Goal: Information Seeking & Learning: Learn about a topic

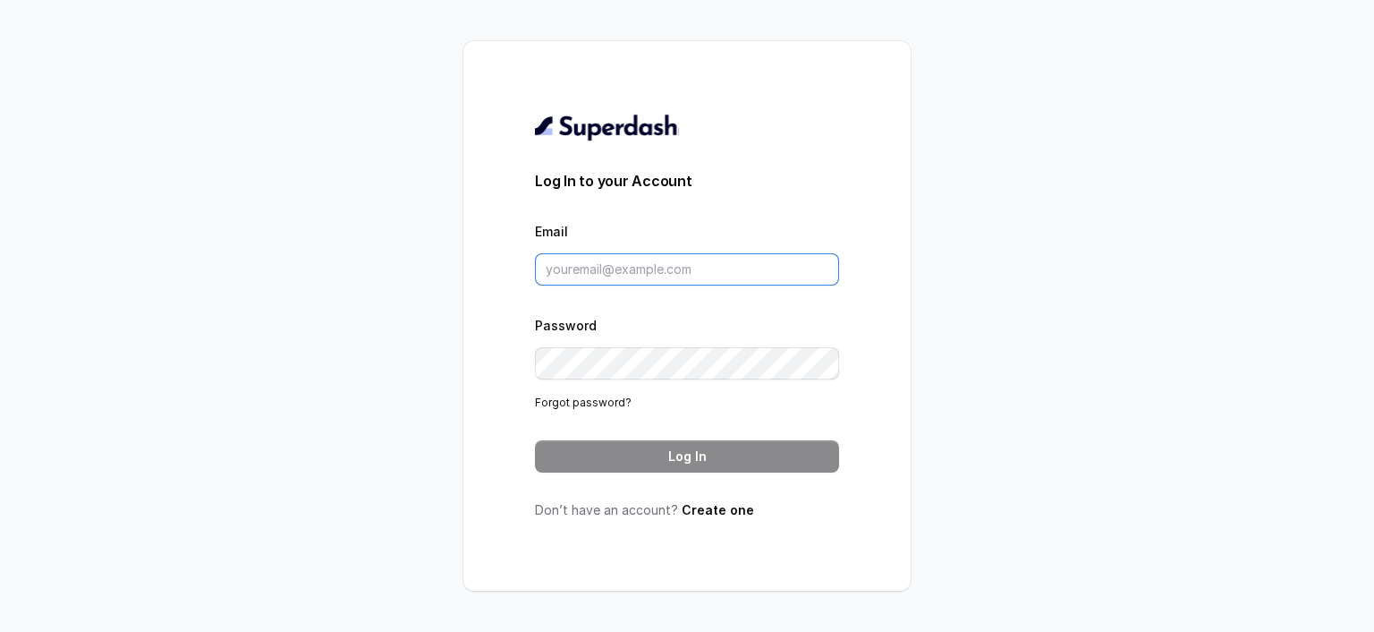
click at [621, 259] on input "Email" at bounding box center [687, 269] width 304 height 32
paste input "dany@mcube.com"
type input "dany@mcube.com"
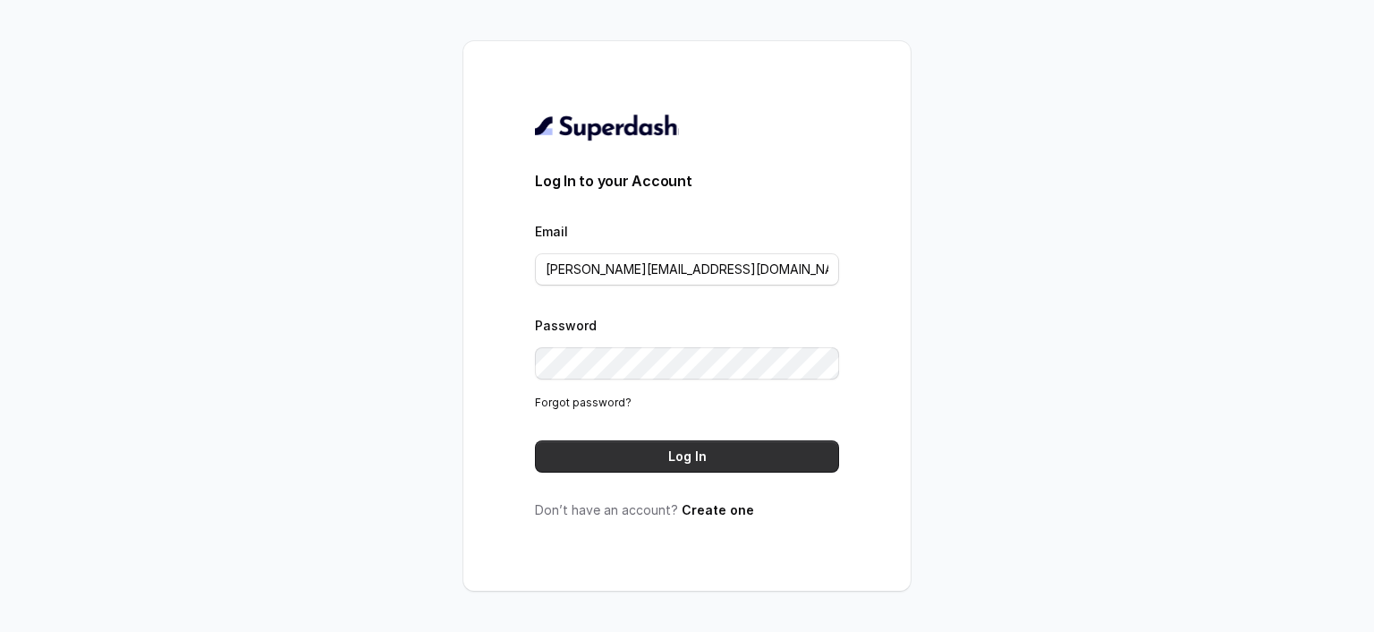
click at [684, 466] on button "Log In" at bounding box center [687, 456] width 304 height 32
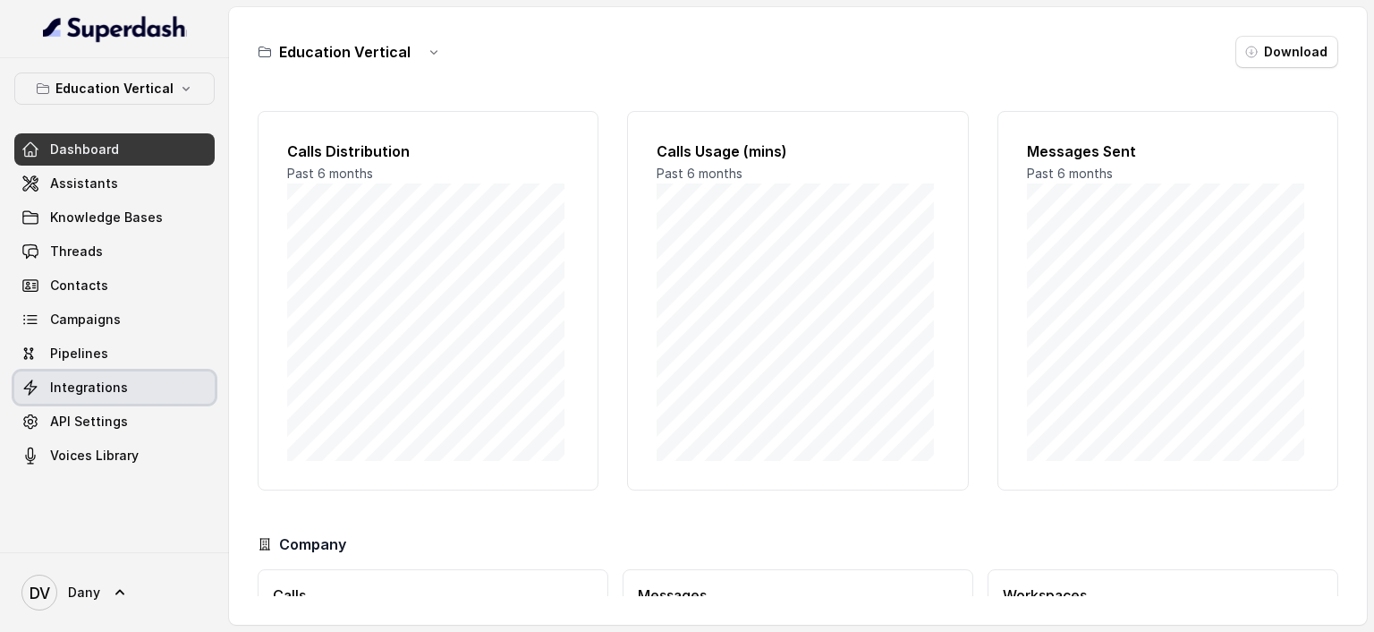
click at [114, 385] on span "Integrations" at bounding box center [89, 387] width 78 height 18
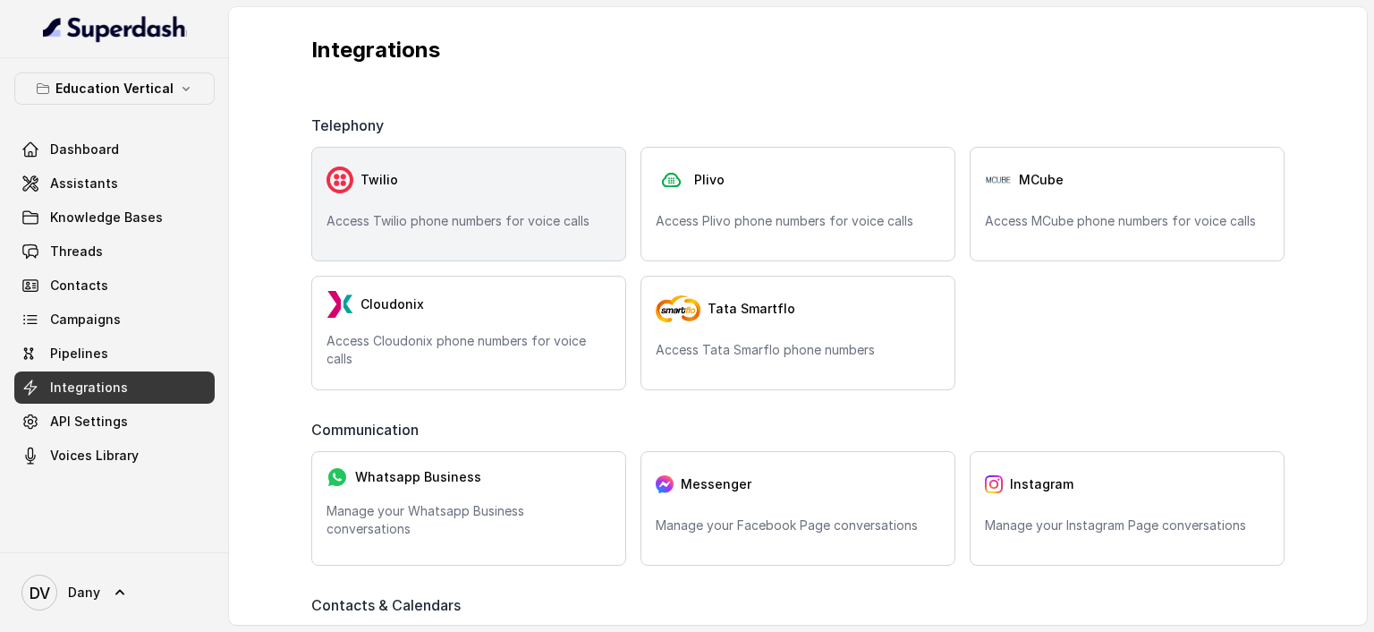
click at [515, 167] on div "Twilio" at bounding box center [468, 180] width 284 height 36
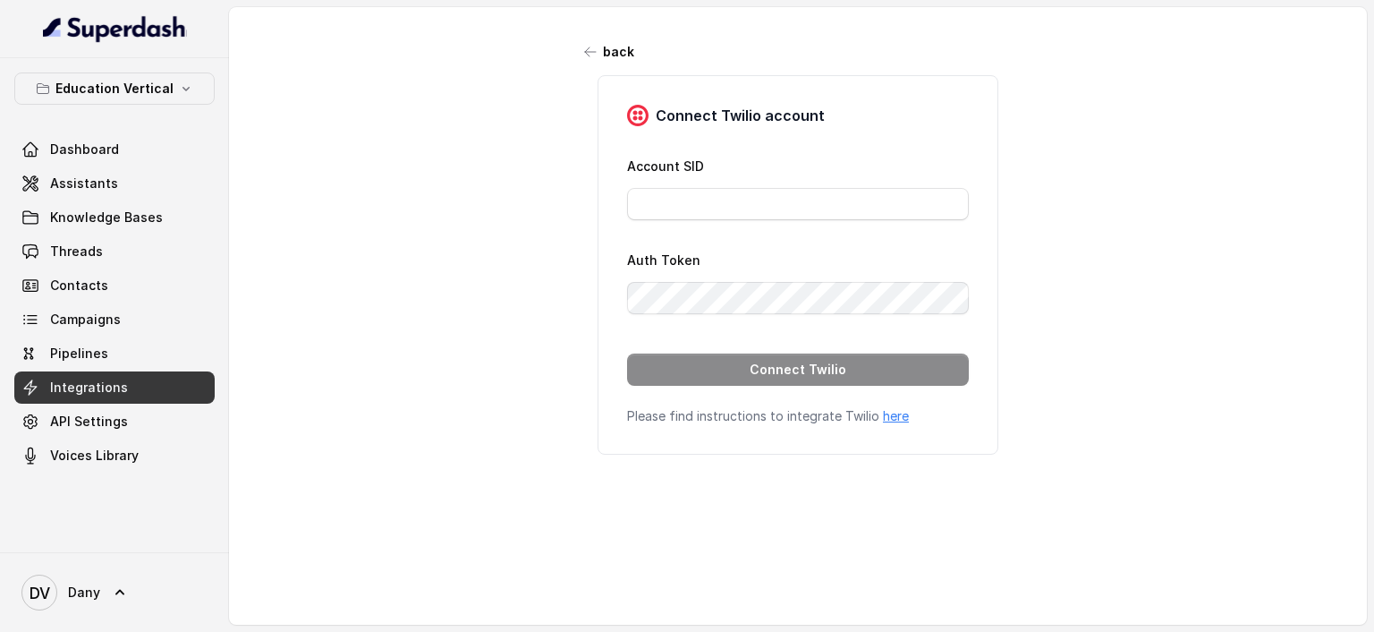
click at [90, 383] on span "Integrations" at bounding box center [89, 387] width 78 height 18
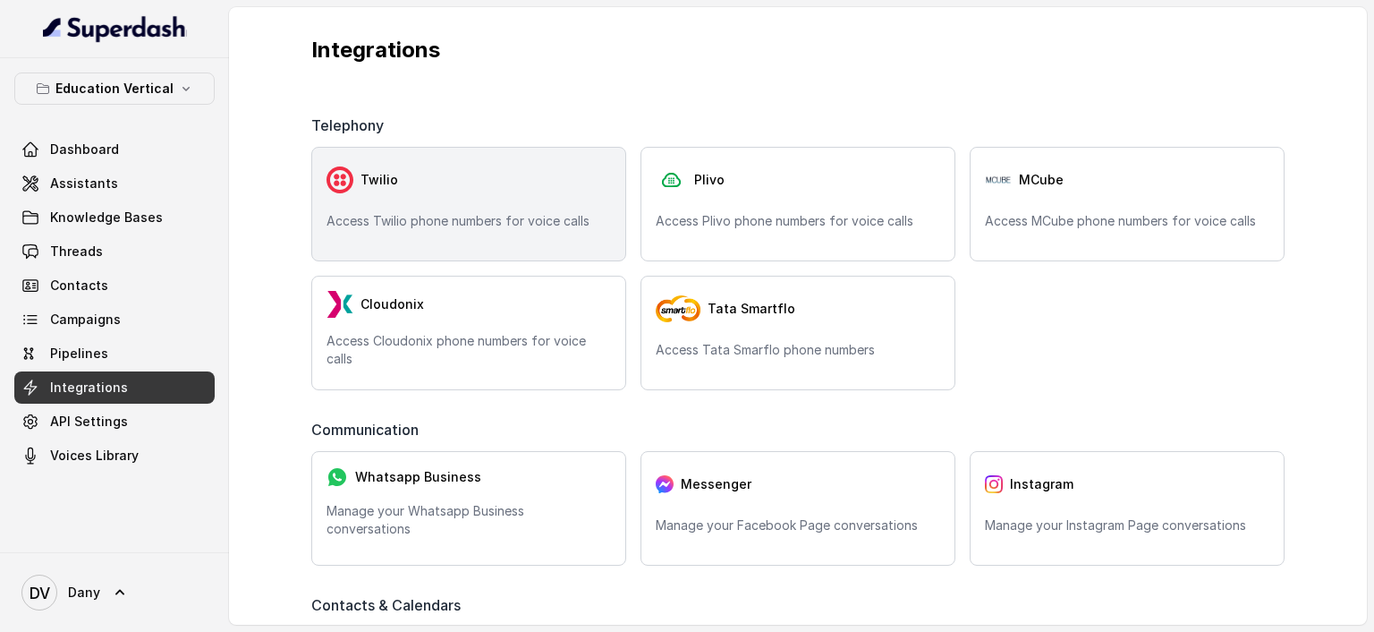
click at [510, 244] on div "Twilio Access Twilio phone numbers for voice calls" at bounding box center [468, 204] width 315 height 114
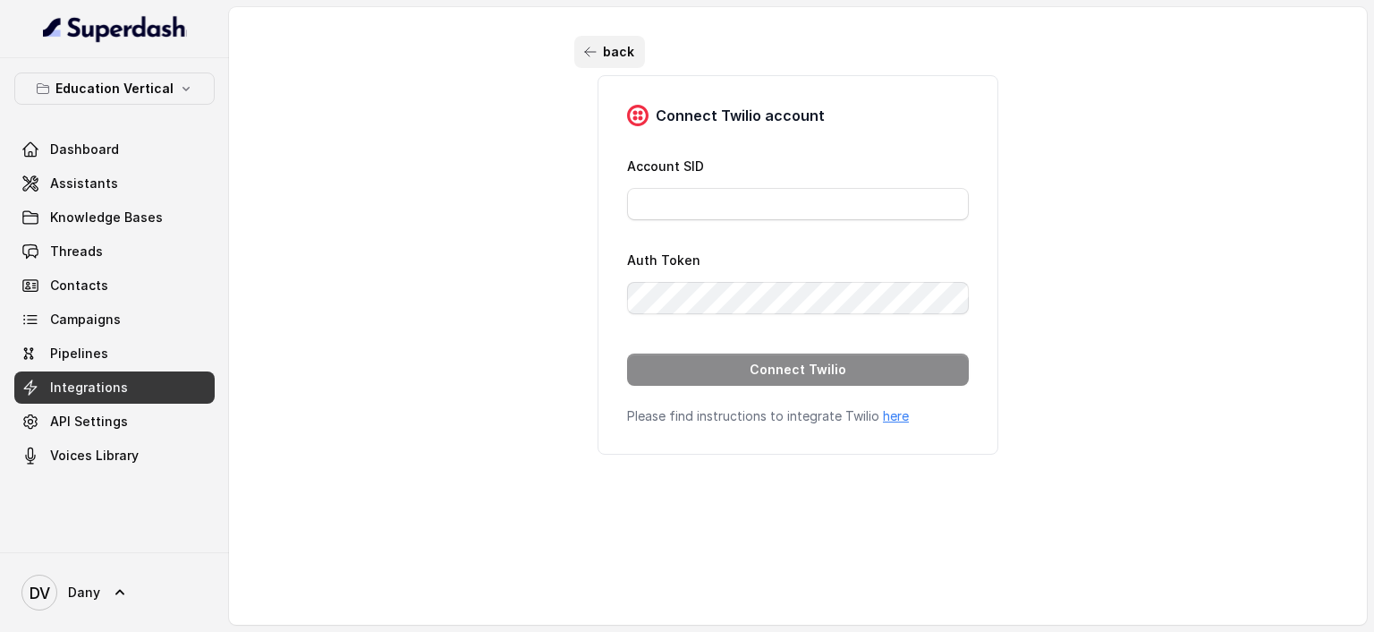
click at [583, 47] on icon "button" at bounding box center [590, 52] width 14 height 14
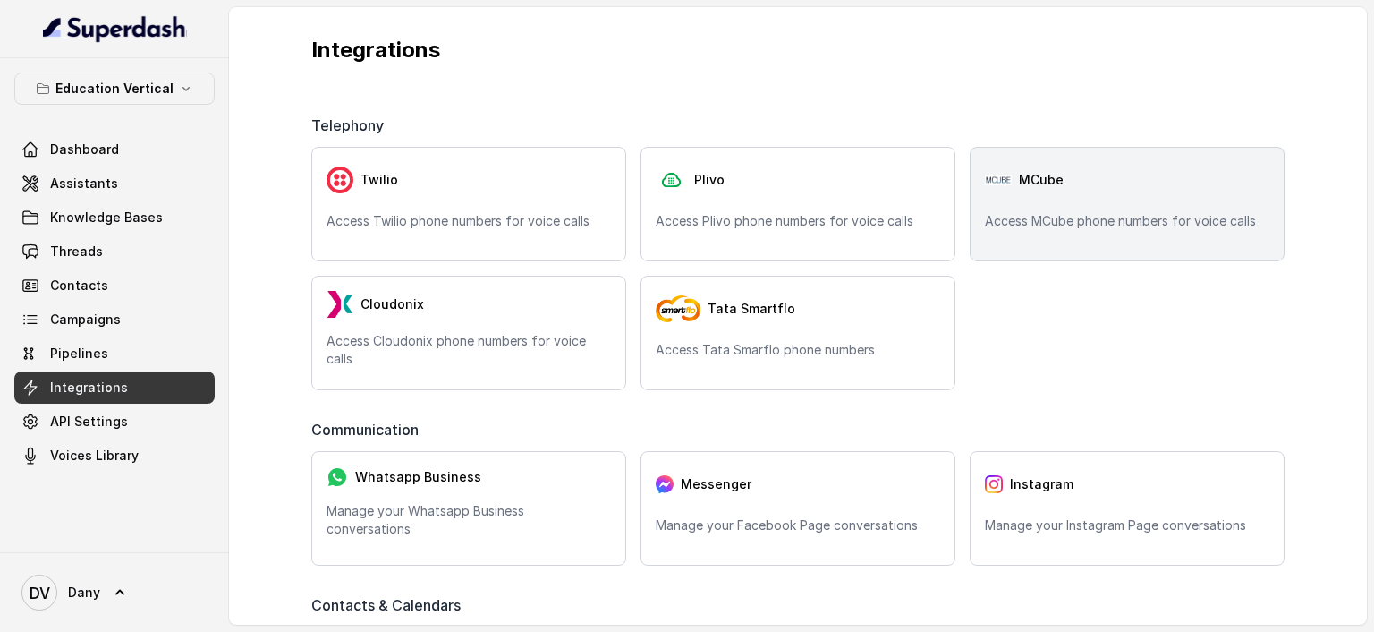
click at [1019, 212] on p "Access MCube phone numbers for voice calls" at bounding box center [1127, 221] width 284 height 18
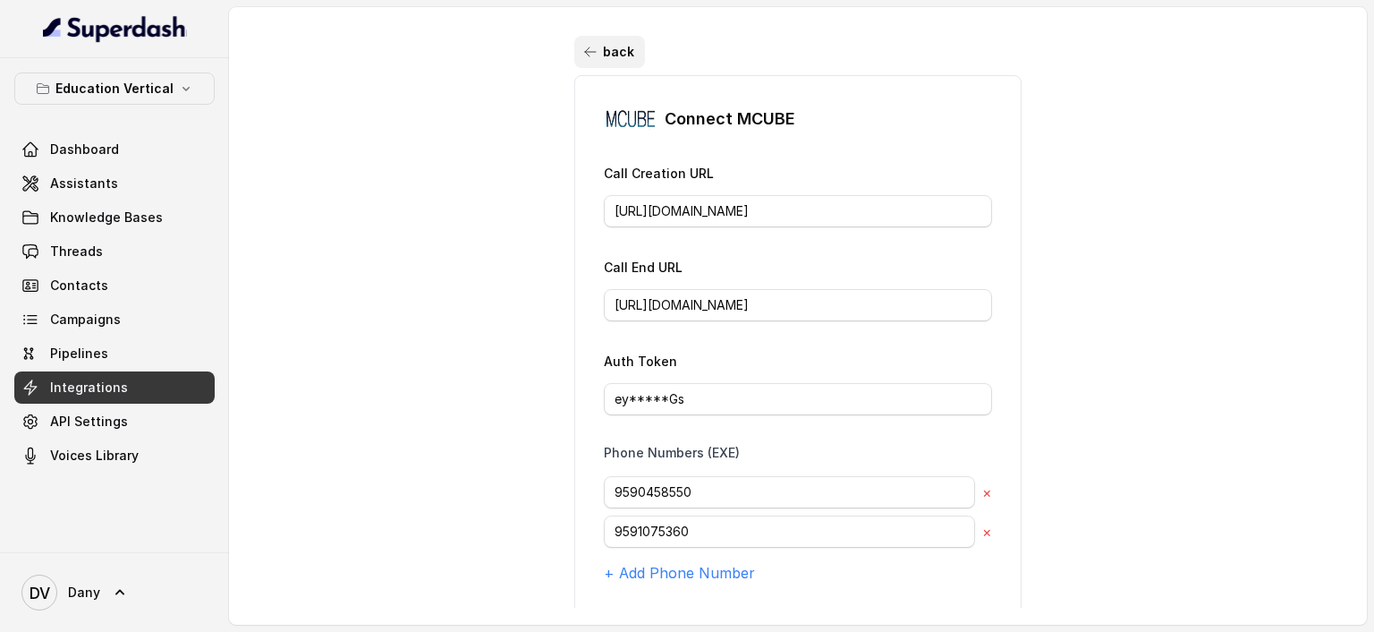
click at [598, 52] on button "back" at bounding box center [609, 52] width 71 height 32
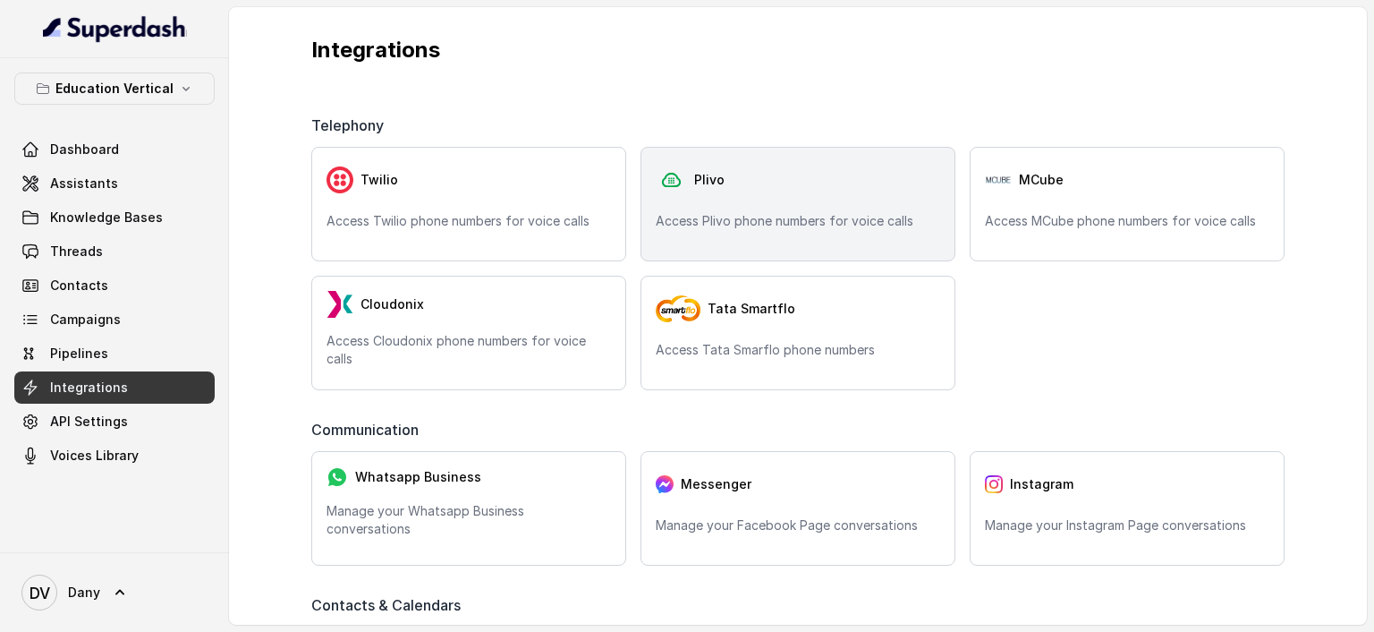
click at [759, 215] on p "Access Plivo phone numbers for voice calls" at bounding box center [798, 221] width 284 height 18
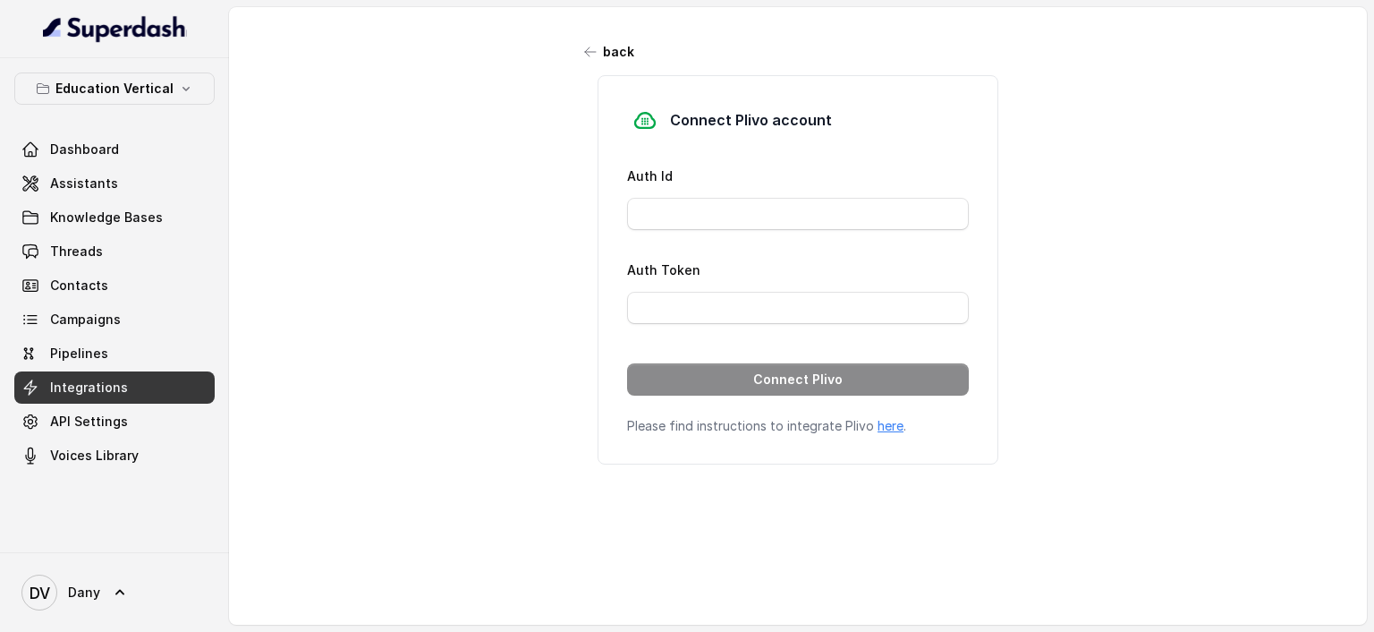
click at [608, 61] on button "back" at bounding box center [609, 52] width 71 height 32
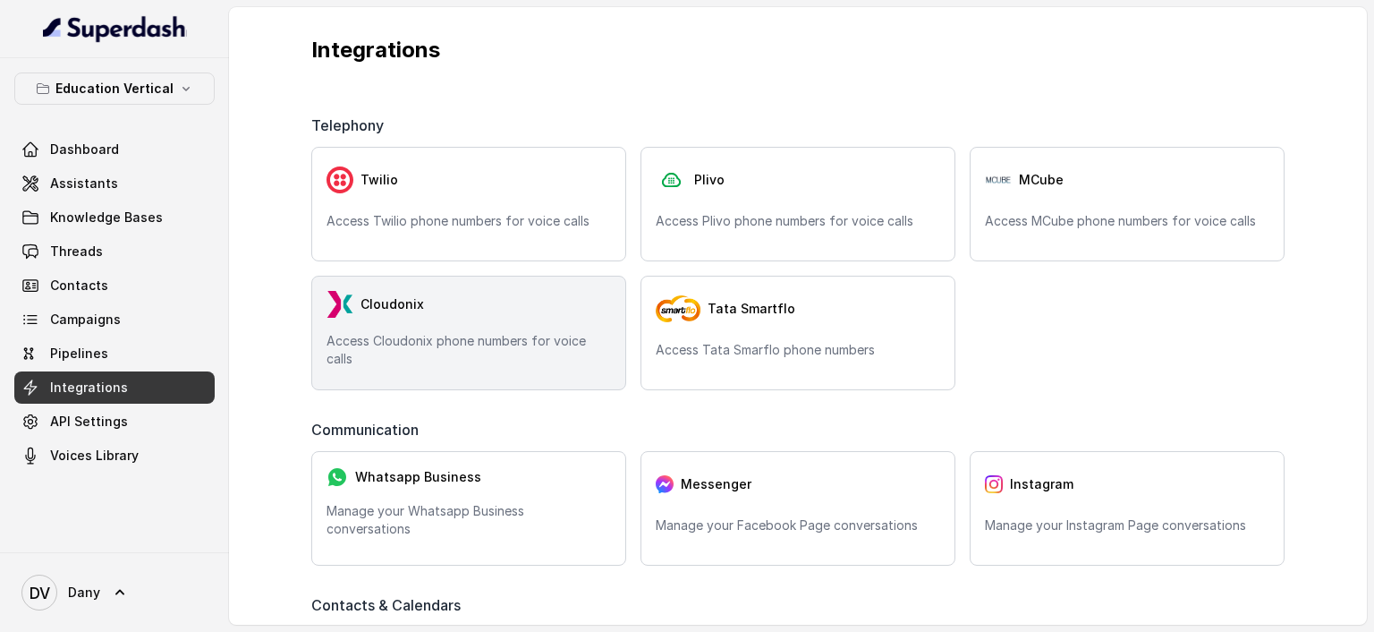
click at [560, 328] on div "Cloudonix Access Cloudonix phone numbers for voice calls" at bounding box center [468, 332] width 315 height 114
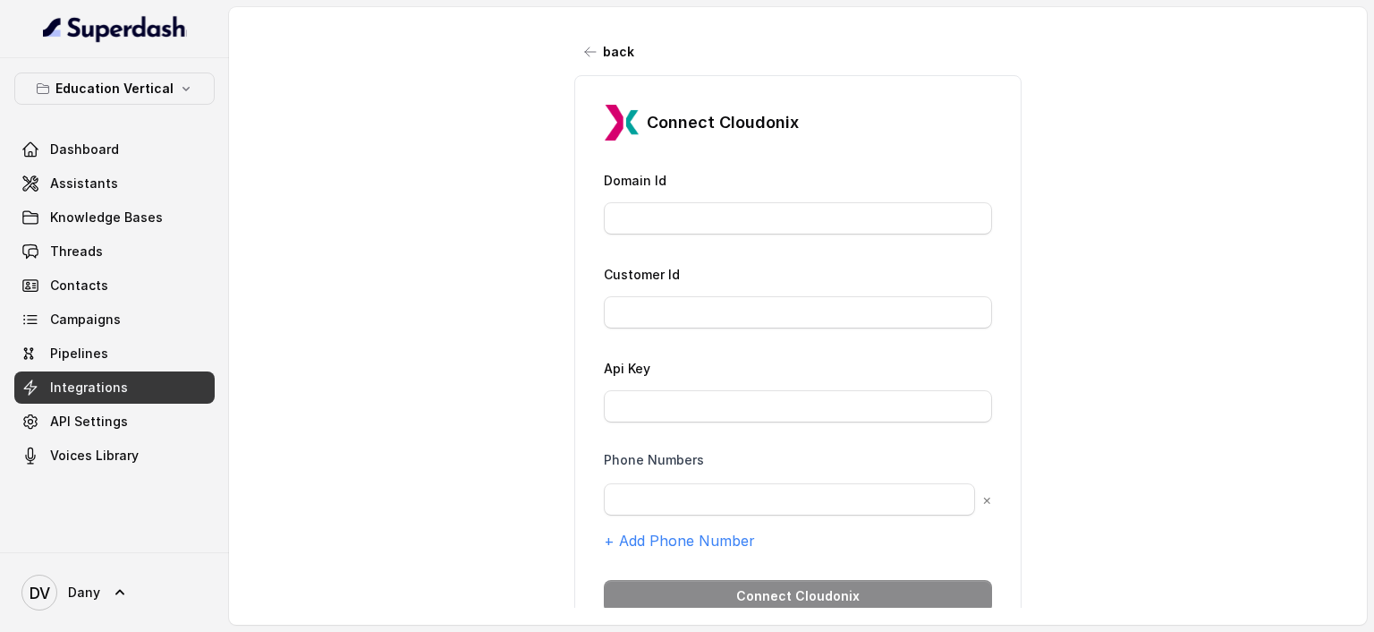
click at [588, 24] on div "back Connect Cloudonix Domain Id Customer Id Api Key Phone Numbers × + Add Phon…" at bounding box center [798, 307] width 1138 height 600
click at [601, 59] on button "back" at bounding box center [609, 52] width 71 height 32
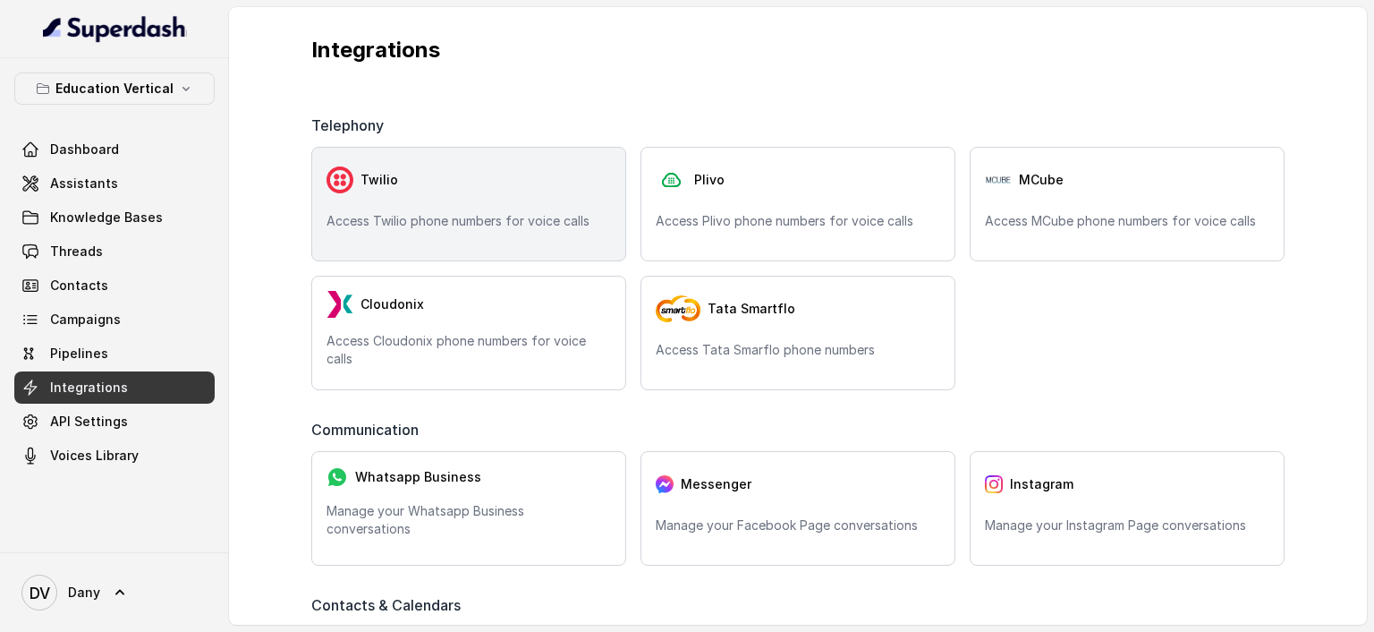
click at [583, 191] on div "Twilio" at bounding box center [468, 180] width 284 height 36
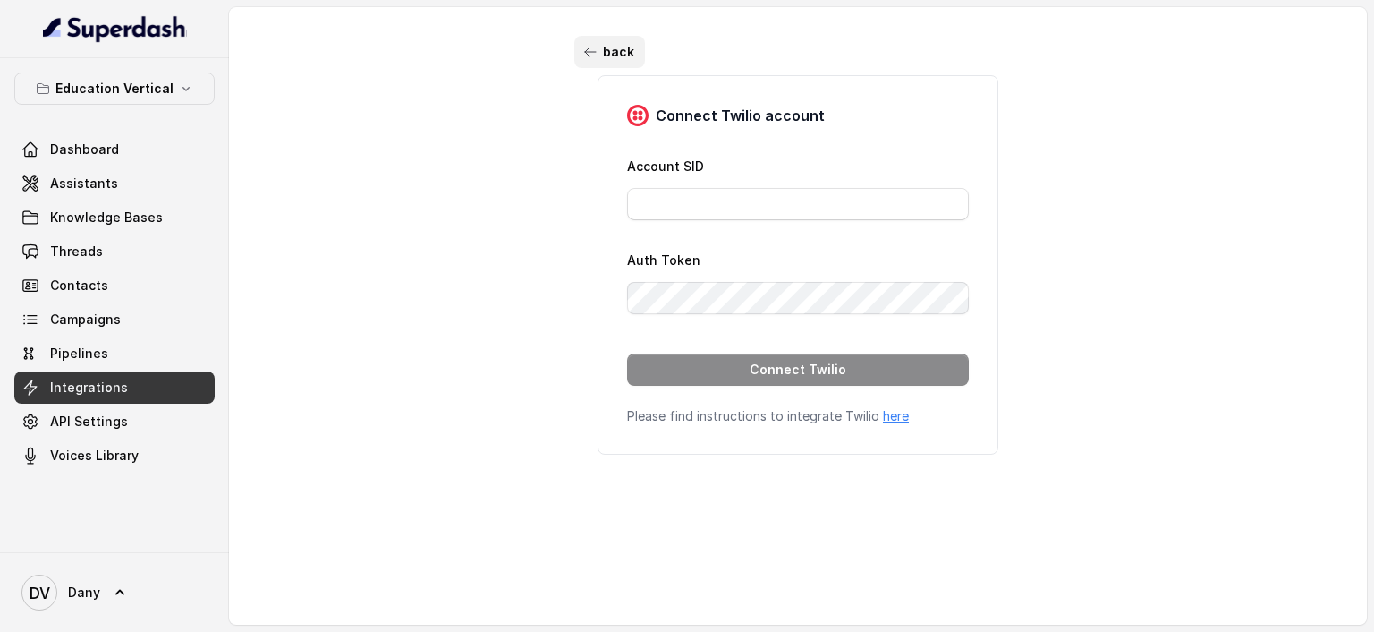
click at [598, 51] on button "back" at bounding box center [609, 52] width 71 height 32
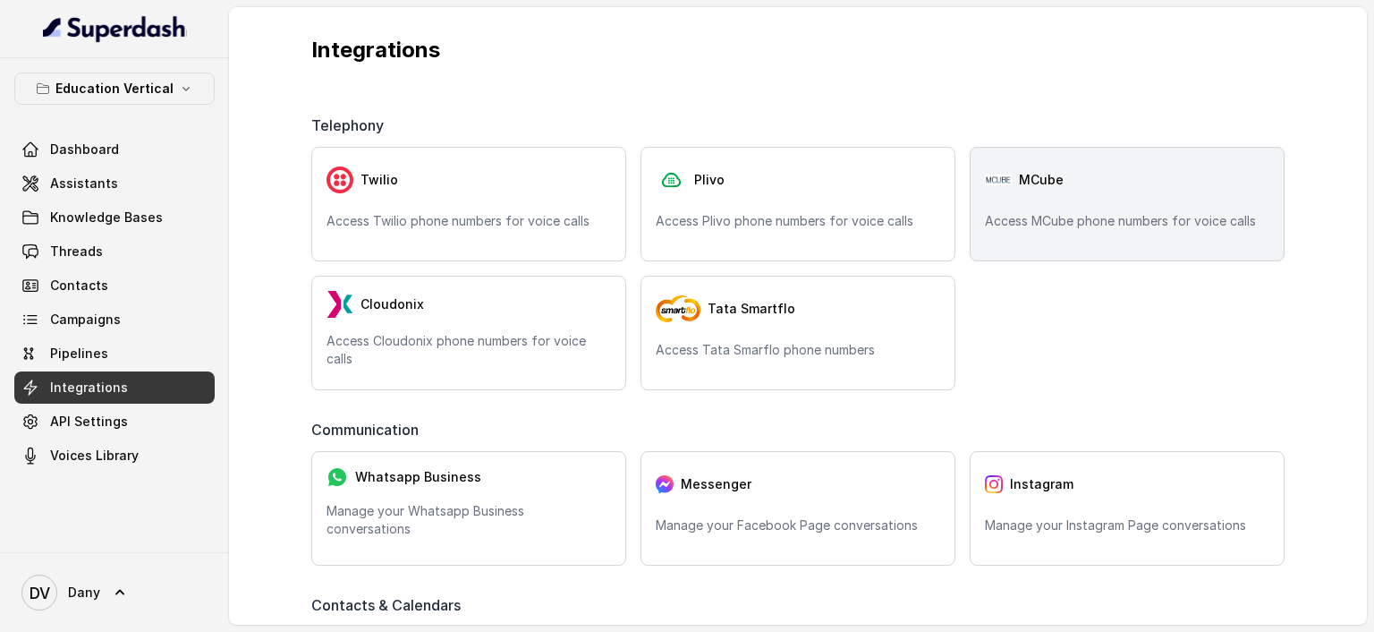
click at [1048, 177] on span "MCube" at bounding box center [1041, 180] width 45 height 18
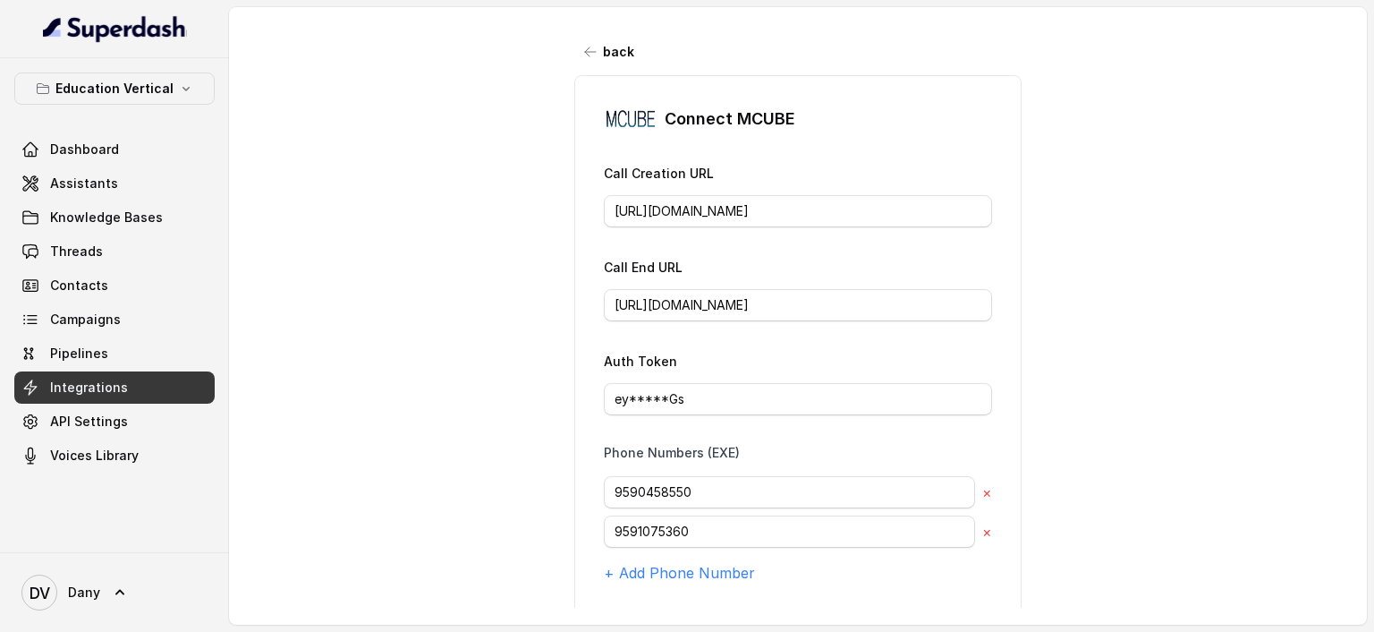
scroll to position [106, 0]
